Goal: Information Seeking & Learning: Find contact information

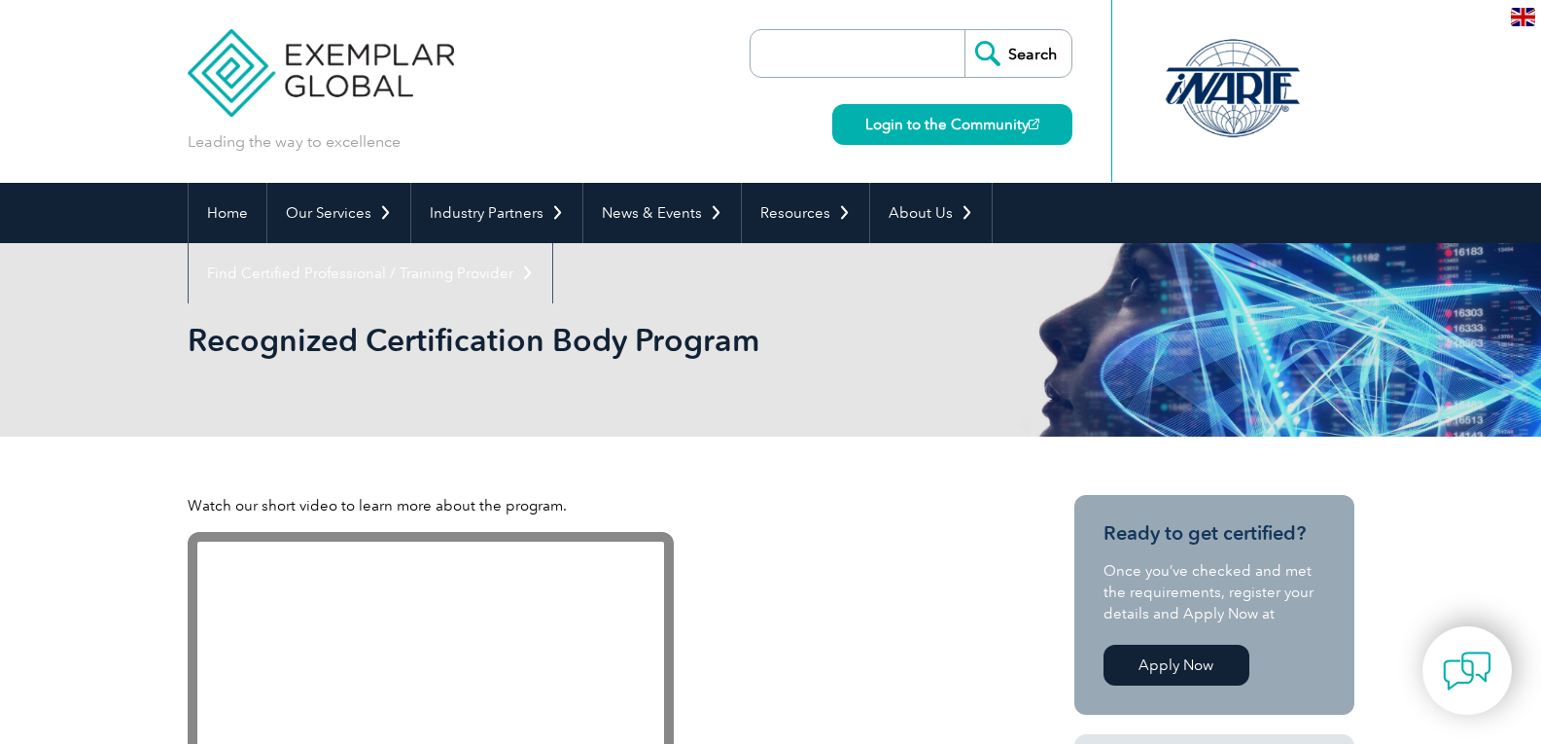
scroll to position [77, 0]
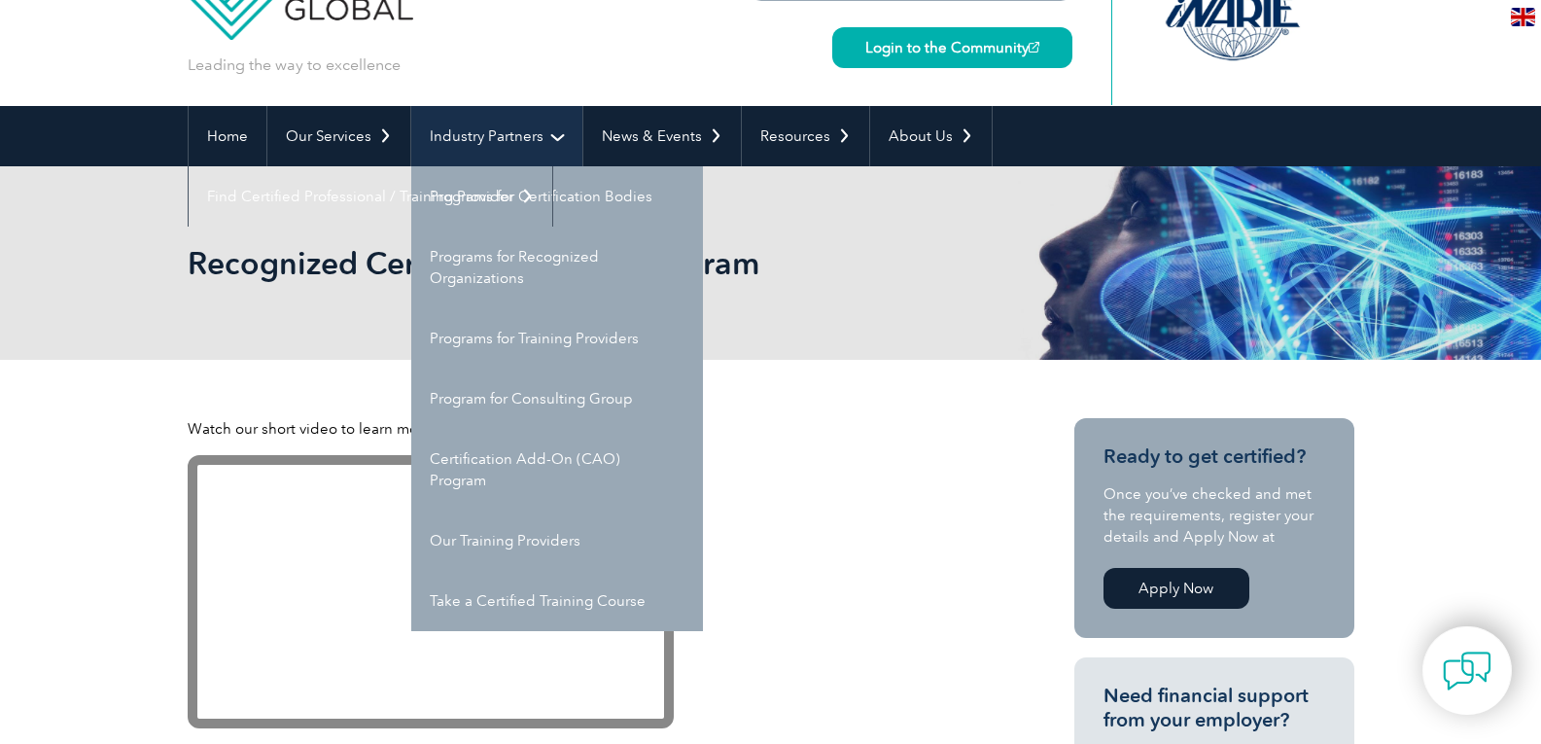
click at [466, 131] on link "Industry Partners" at bounding box center [496, 136] width 171 height 60
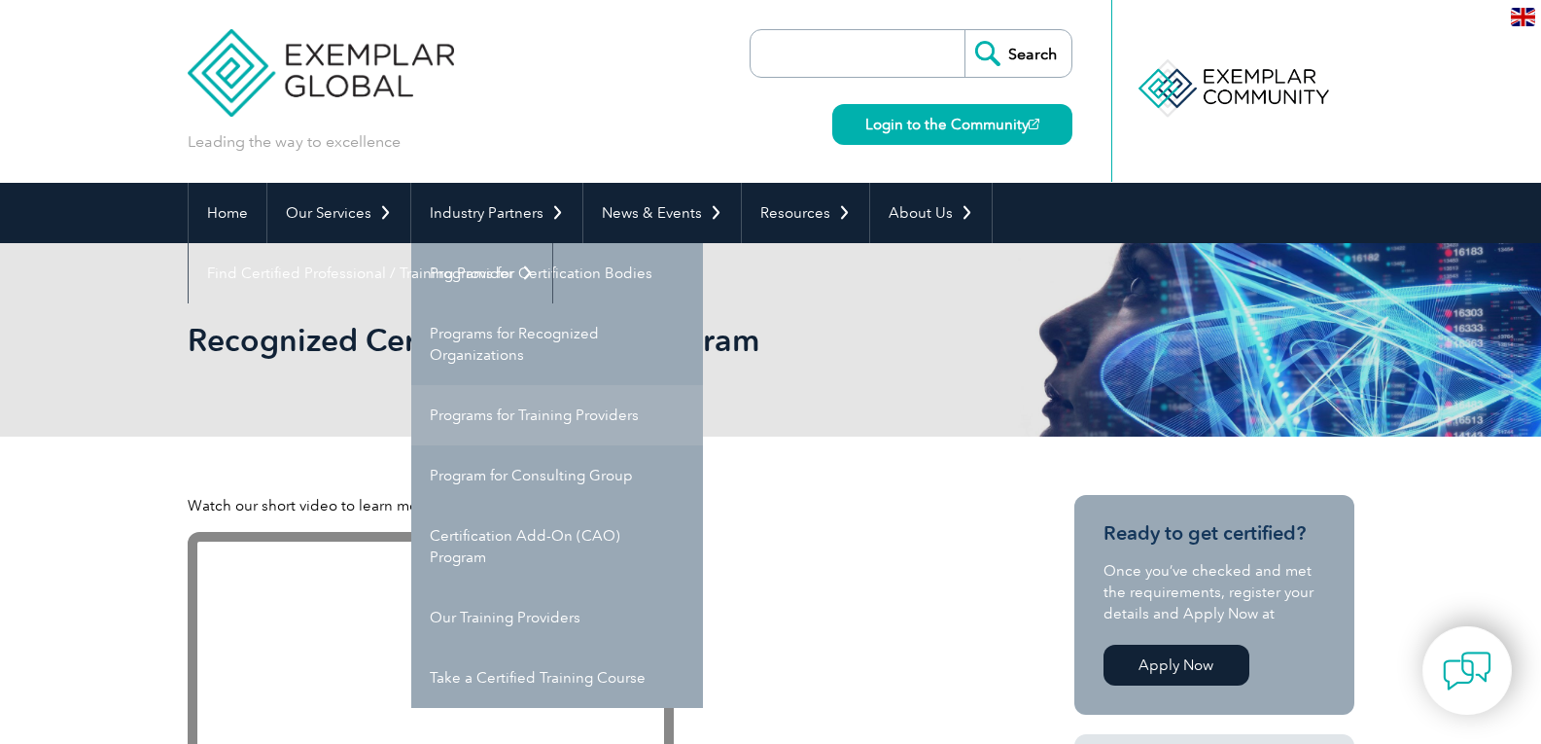
click at [559, 416] on link "Programs for Training Providers" at bounding box center [557, 415] width 292 height 60
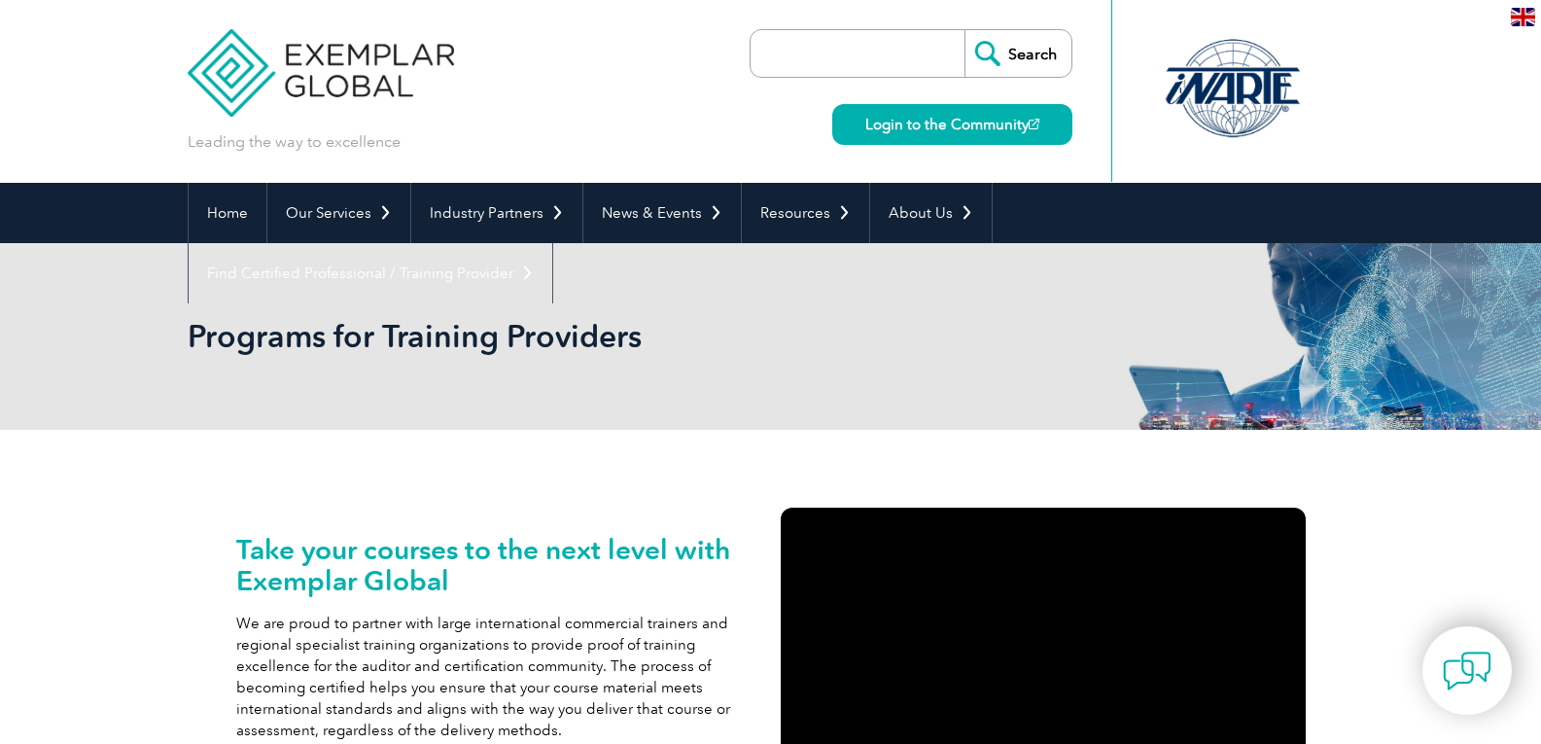
scroll to position [174, 0]
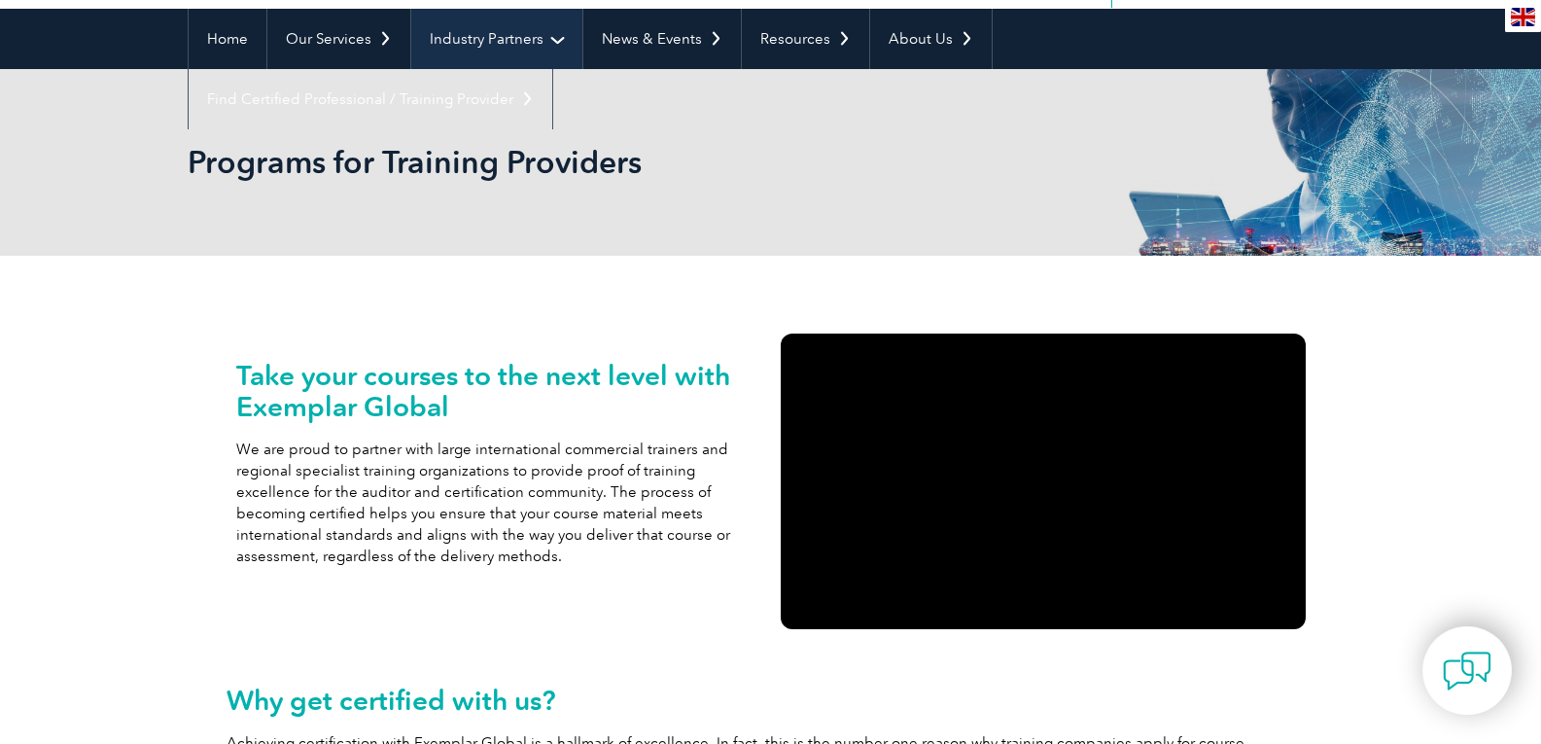
click at [548, 45] on link "Industry Partners" at bounding box center [496, 39] width 171 height 60
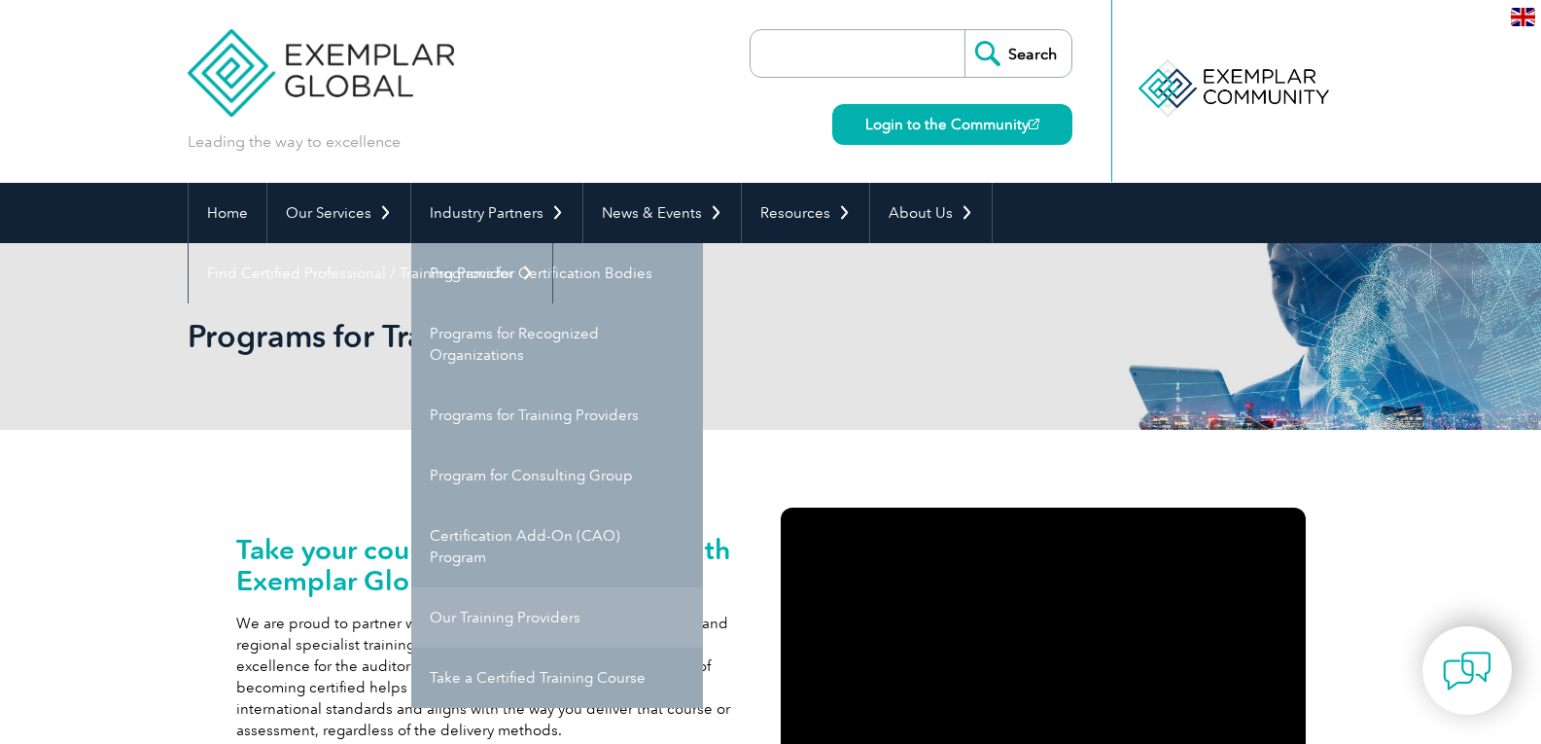
click at [475, 617] on link "Our Training Providers" at bounding box center [557, 617] width 292 height 60
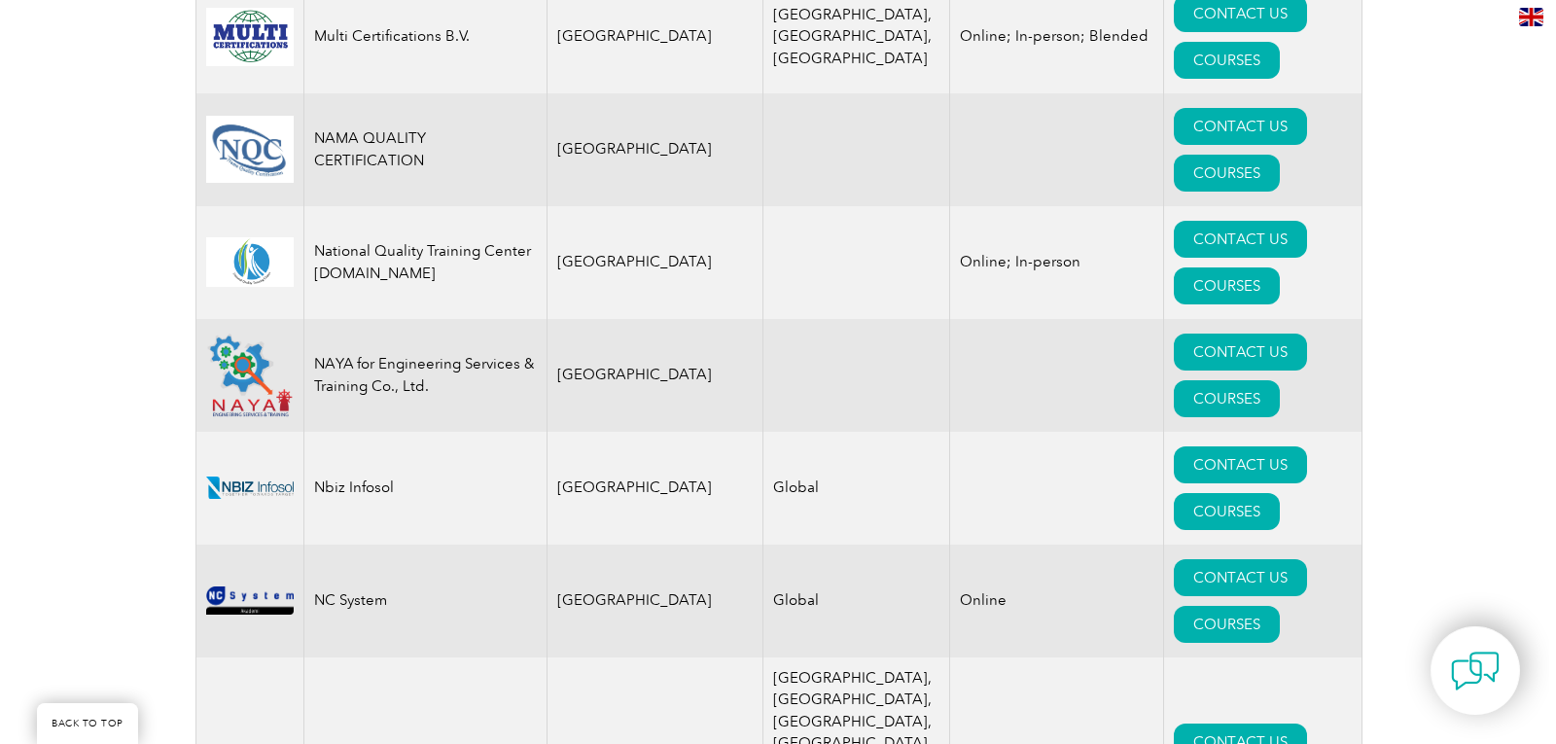
scroll to position [20612, 0]
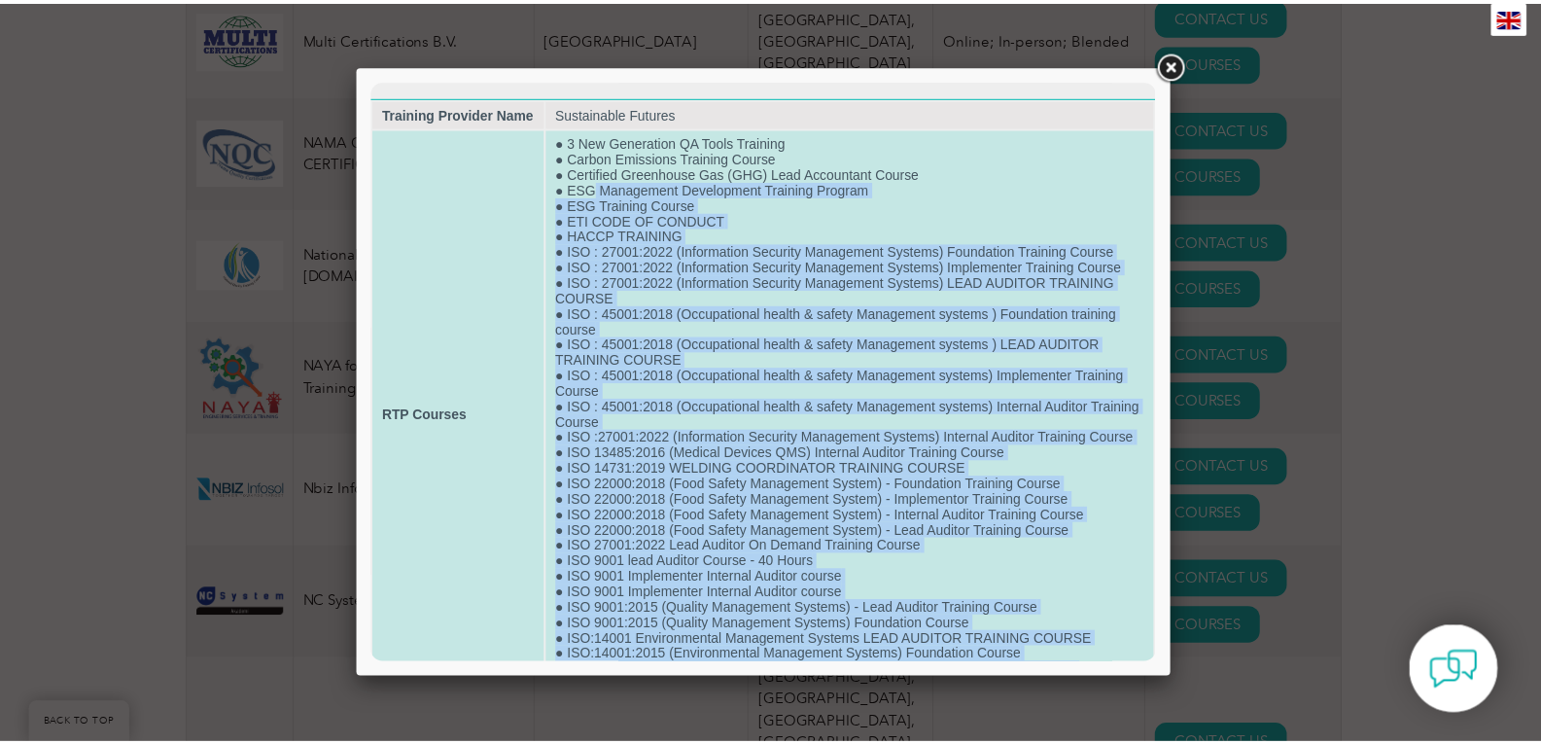
scroll to position [0, 0]
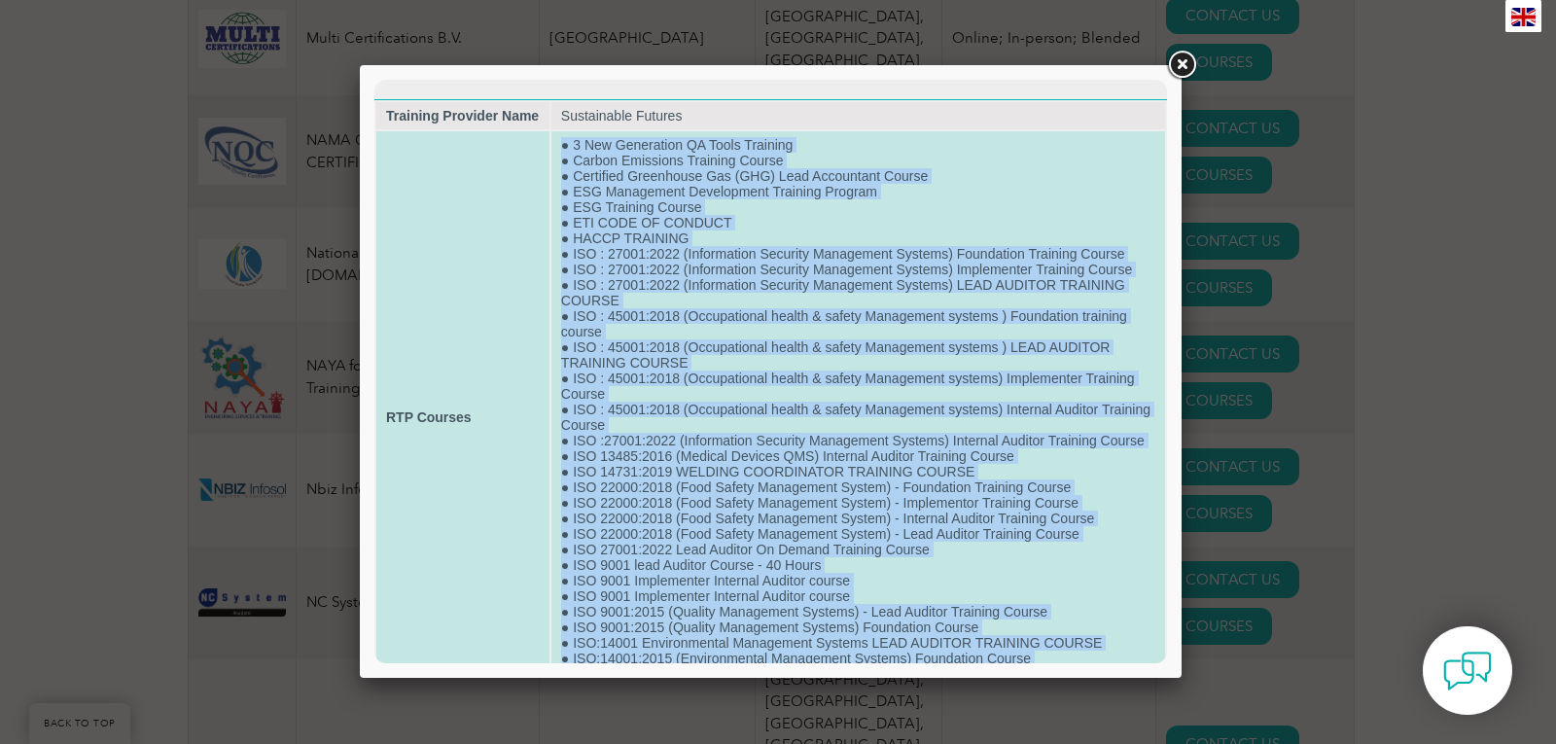
drag, startPoint x: 1100, startPoint y: 613, endPoint x: 546, endPoint y: 149, distance: 721.9
click at [546, 149] on tr "RTP Courses ● 3 New Generation QA Tools Training ● Carbon Emissions Training Co…" at bounding box center [770, 417] width 788 height 572
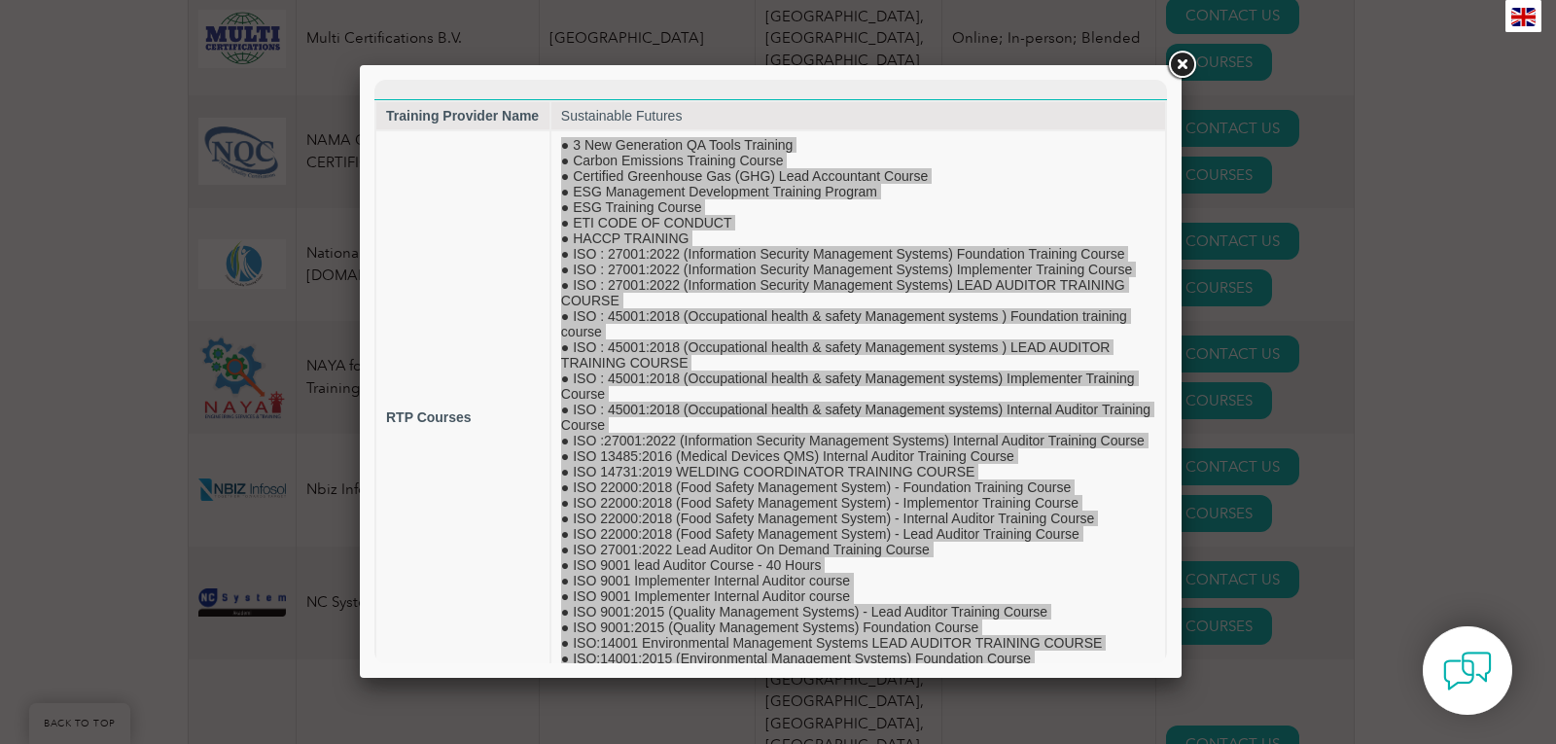
click at [353, 446] on div at bounding box center [778, 372] width 1556 height 744
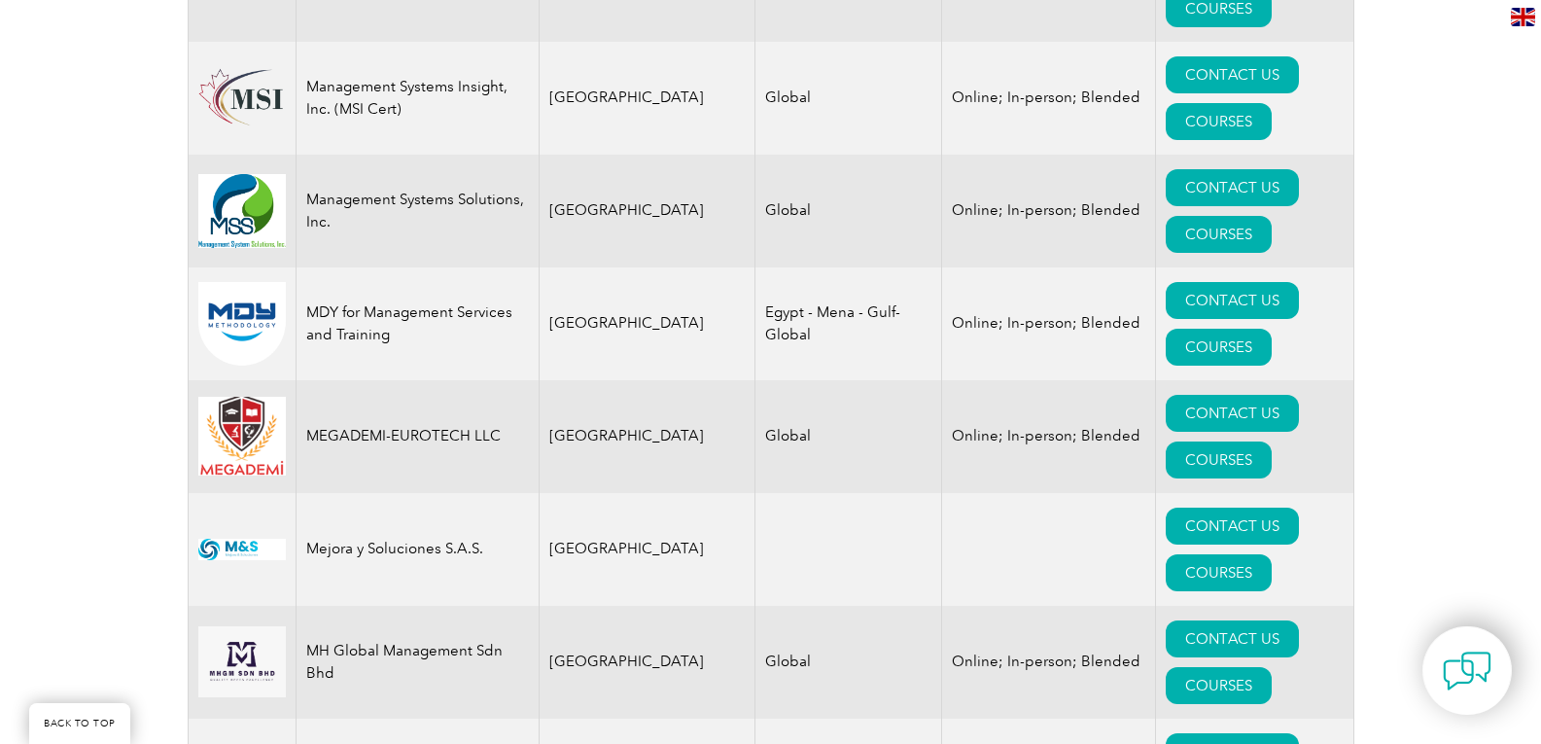
scroll to position [18667, 0]
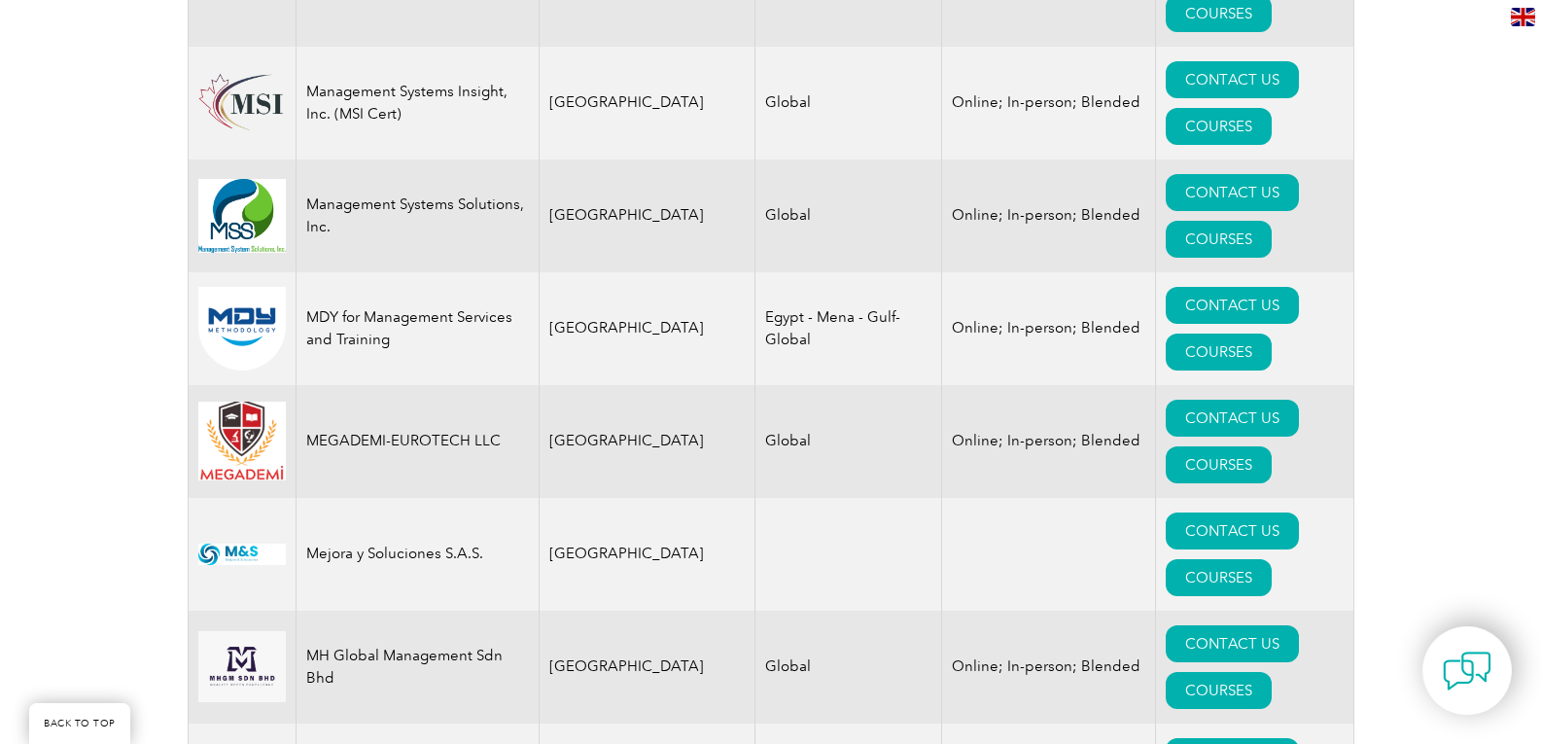
drag, startPoint x: 525, startPoint y: 533, endPoint x: 286, endPoint y: 128, distance: 469.9
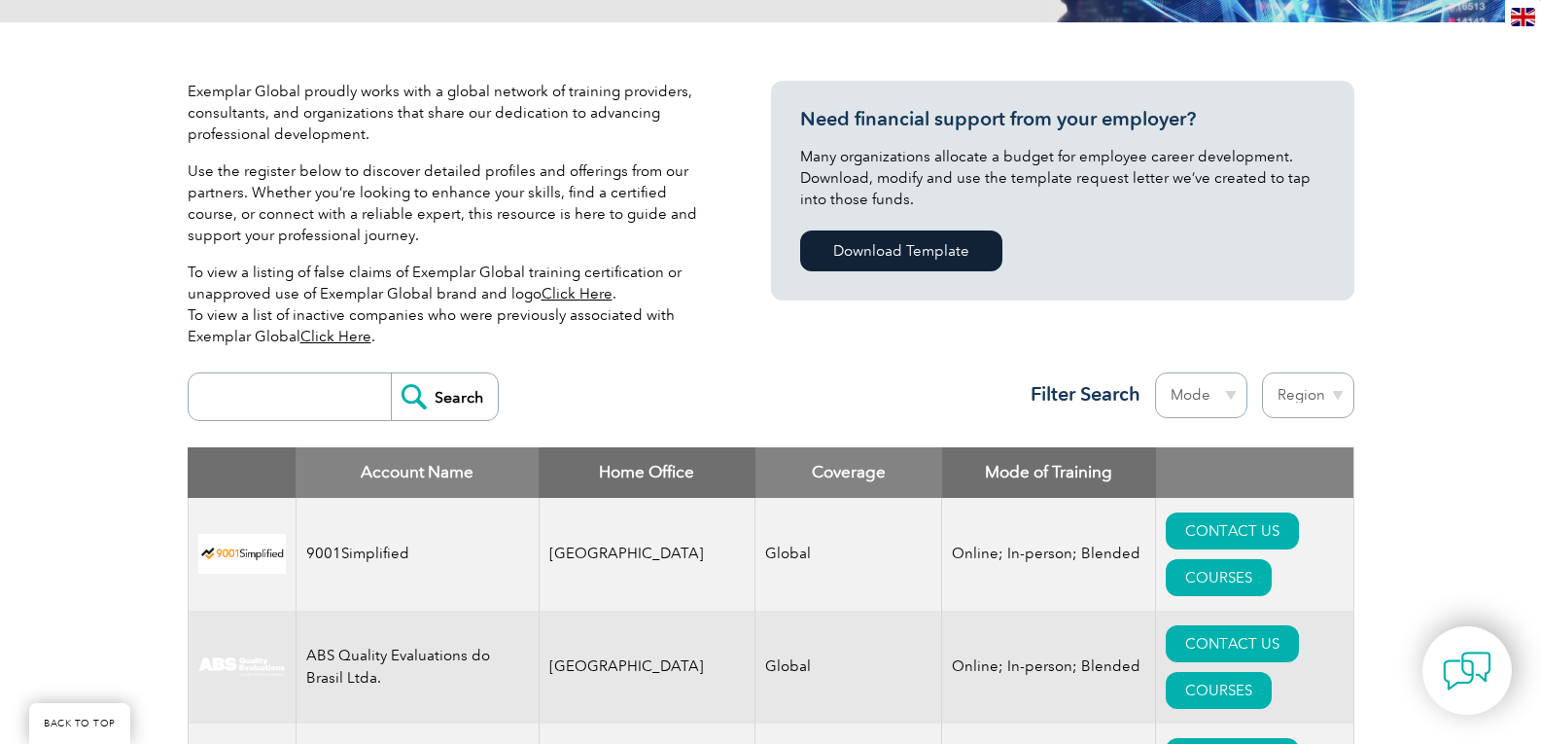
scroll to position [583, 0]
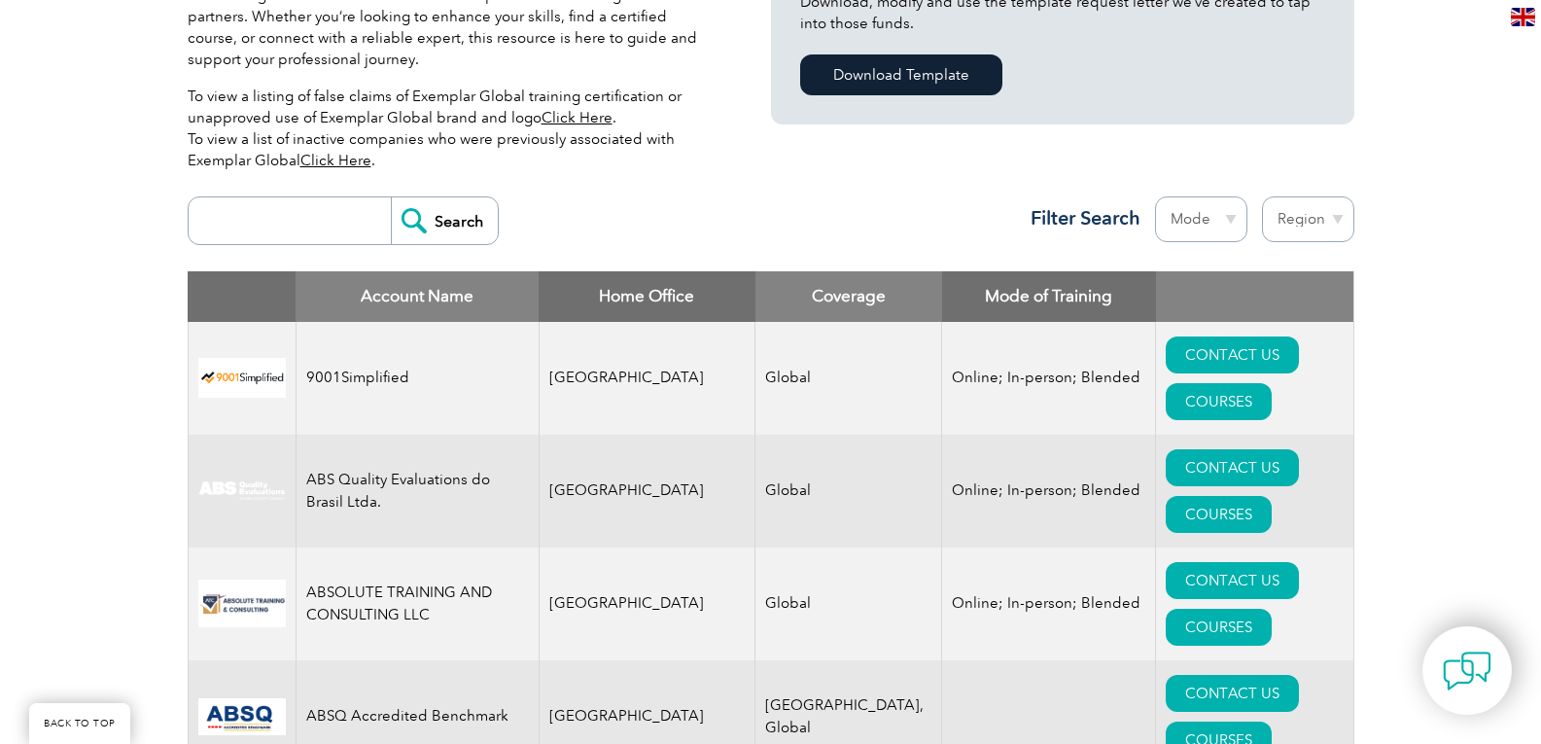
click at [246, 220] on input "search" at bounding box center [294, 220] width 193 height 47
type input "Susta"
click at [446, 231] on input "Search" at bounding box center [444, 220] width 107 height 47
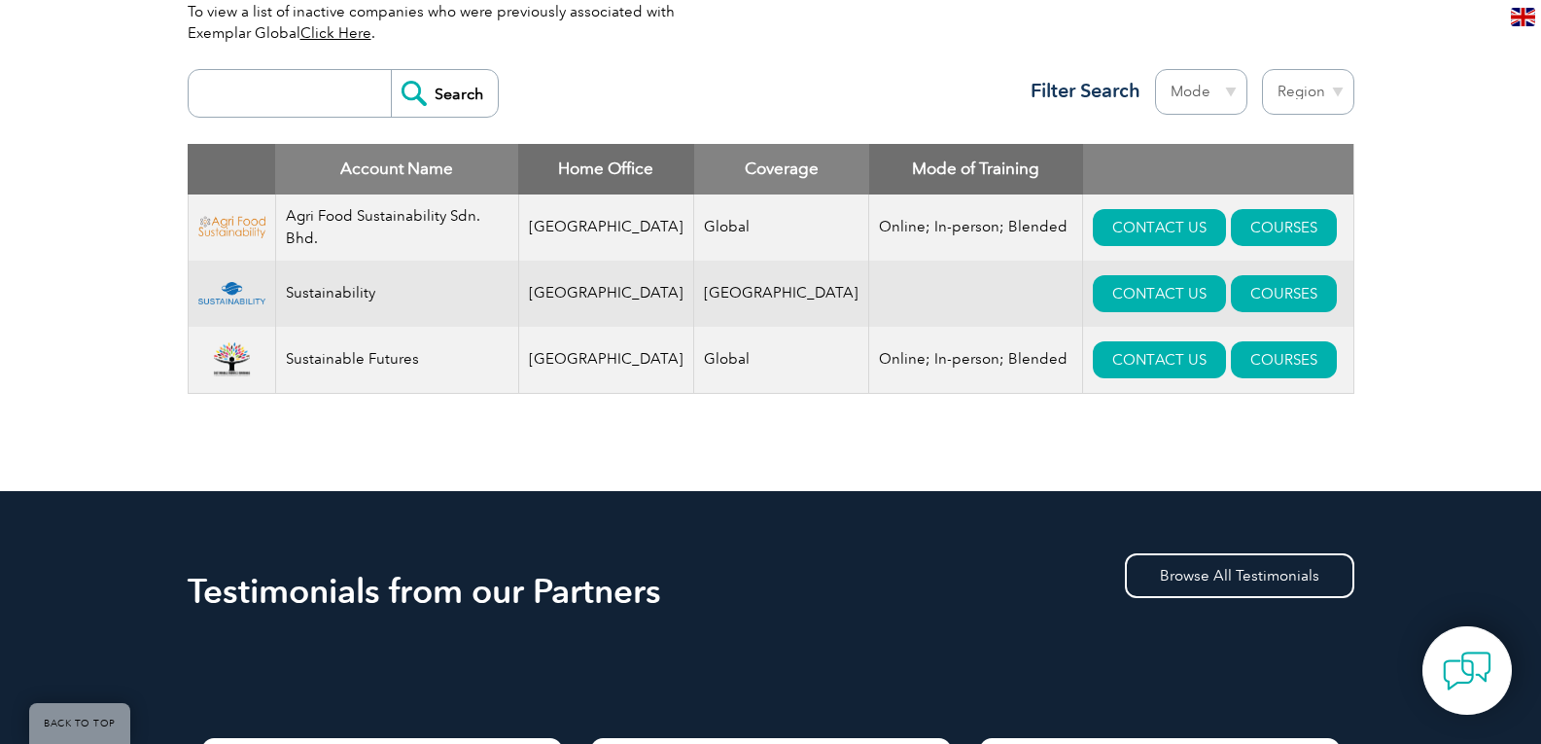
scroll to position [681, 0]
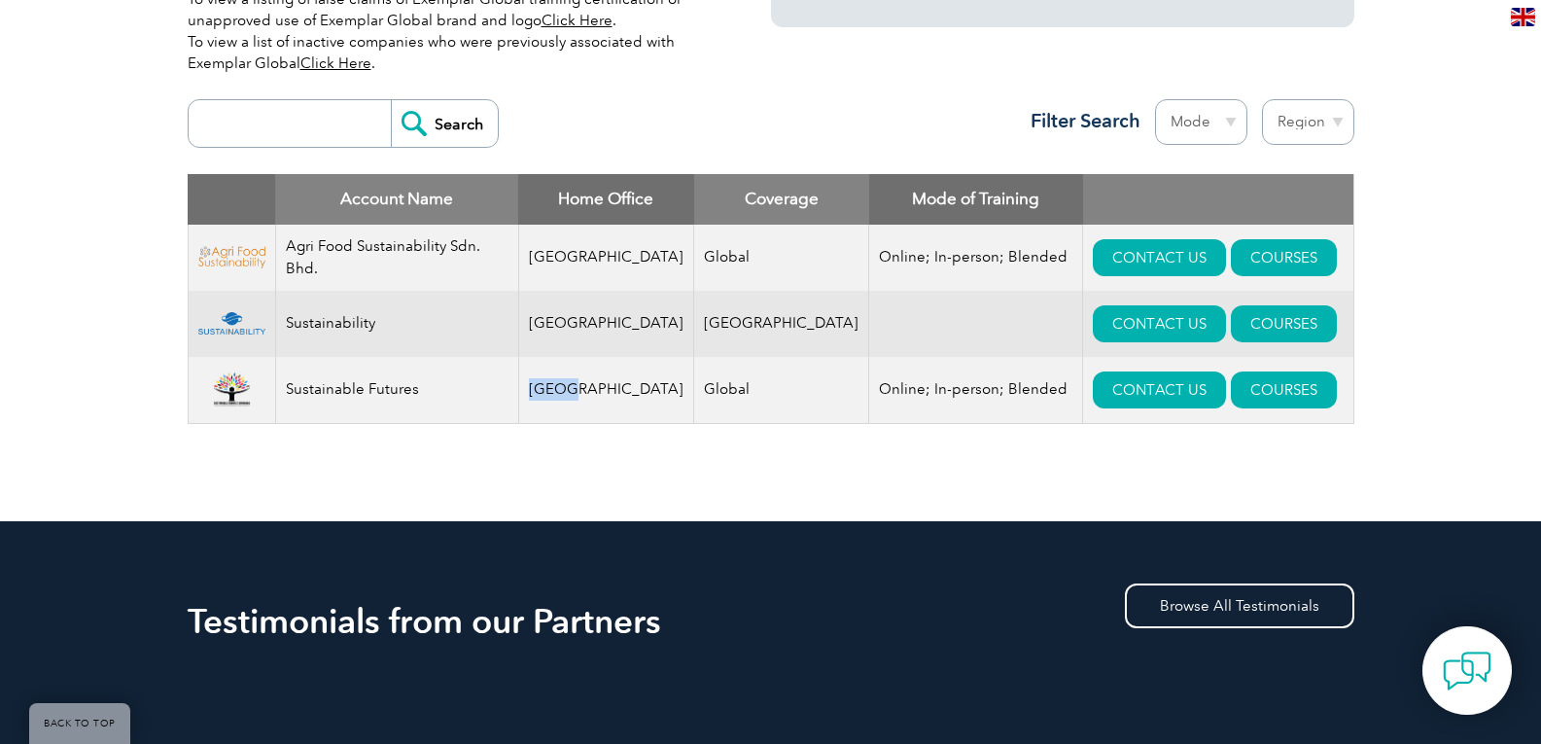
drag, startPoint x: 595, startPoint y: 386, endPoint x: 449, endPoint y: 388, distance: 145.9
click at [449, 388] on tr "Sustainable Futures India Global Online; In-person; Blended CONTACT US COURSES" at bounding box center [771, 390] width 1166 height 67
click at [602, 400] on td "India" at bounding box center [606, 390] width 176 height 67
click at [1093, 394] on link "CONTACT US" at bounding box center [1159, 389] width 133 height 37
